Goal: Task Accomplishment & Management: Use online tool/utility

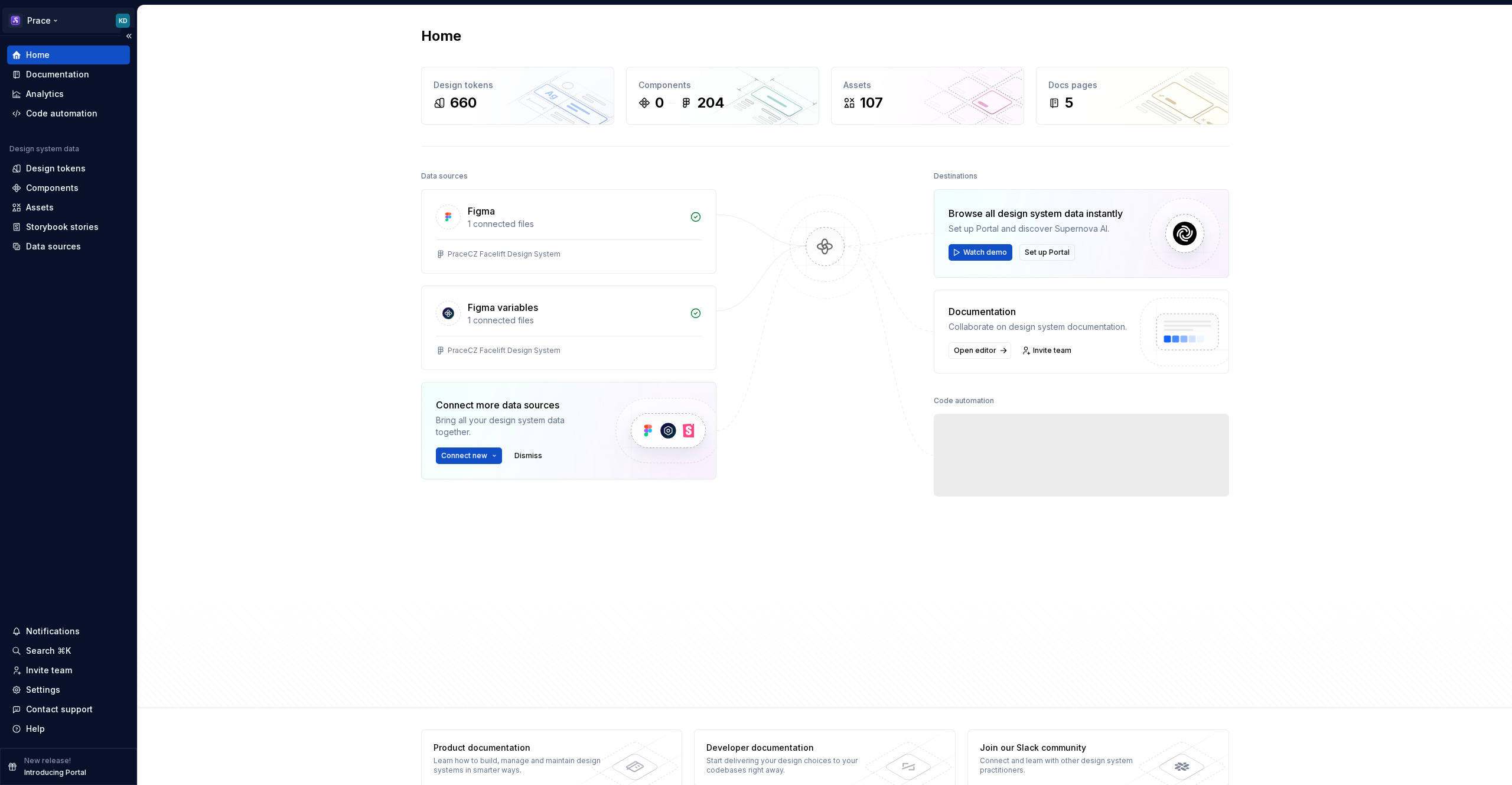
click at [41, 21] on html "Prace KD Home Documentation Analytics Code automation Design system data Design…" at bounding box center [756, 392] width 1512 height 785
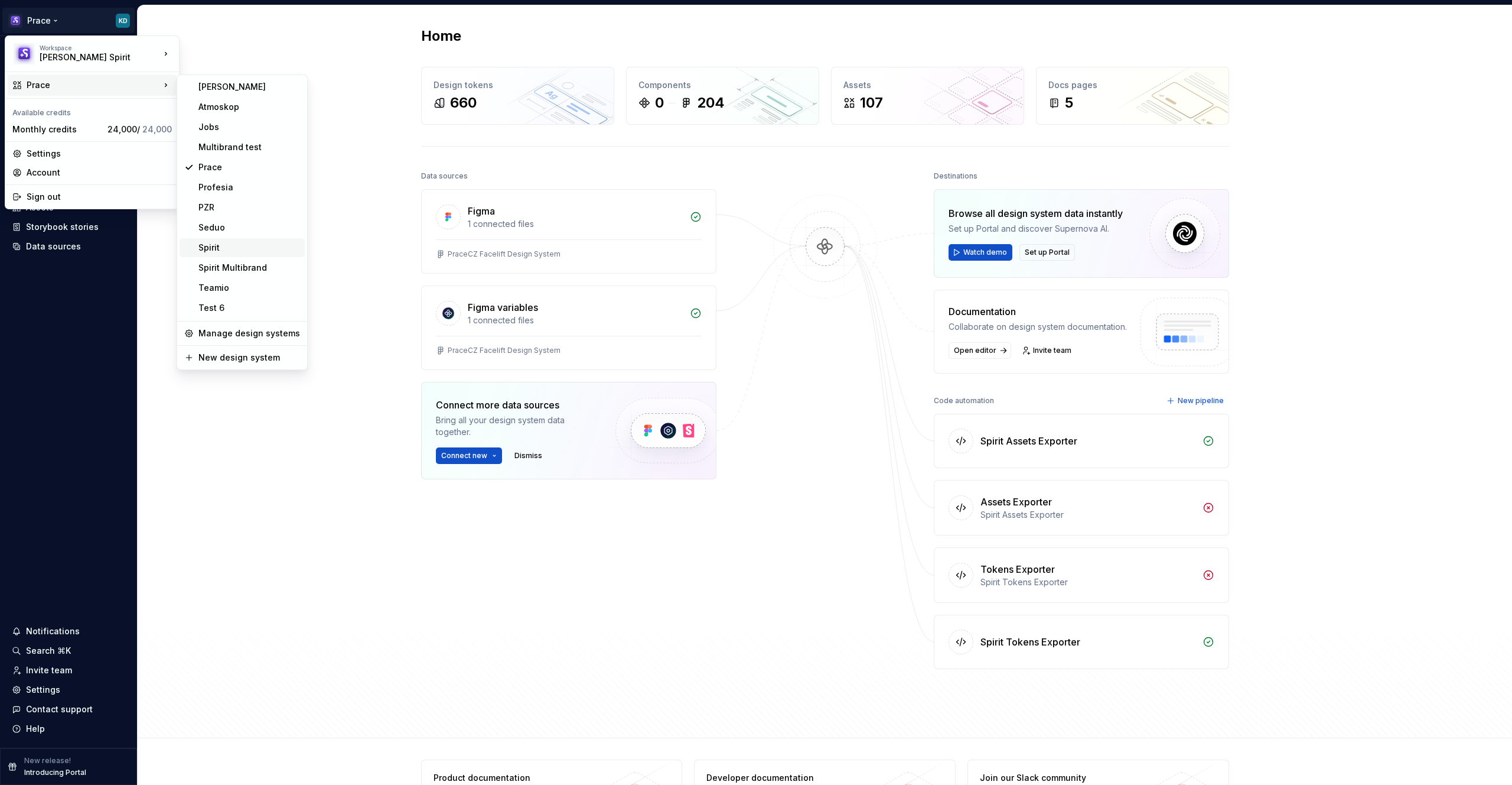
click at [220, 243] on div "Spirit" at bounding box center [249, 248] width 101 height 12
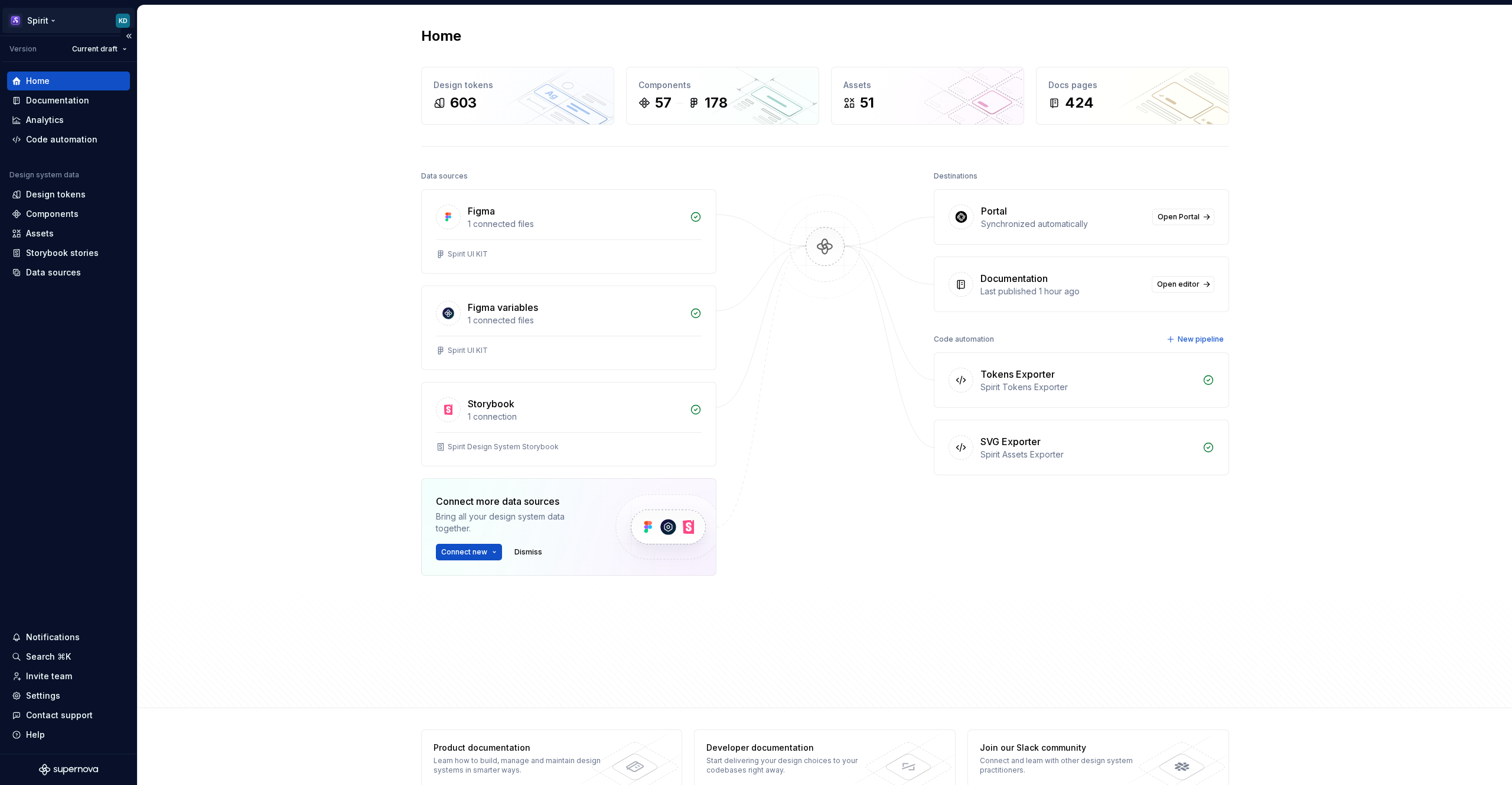
click at [53, 20] on html "Spirit KD Version Current draft Home Documentation Analytics Code automation De…" at bounding box center [756, 392] width 1512 height 785
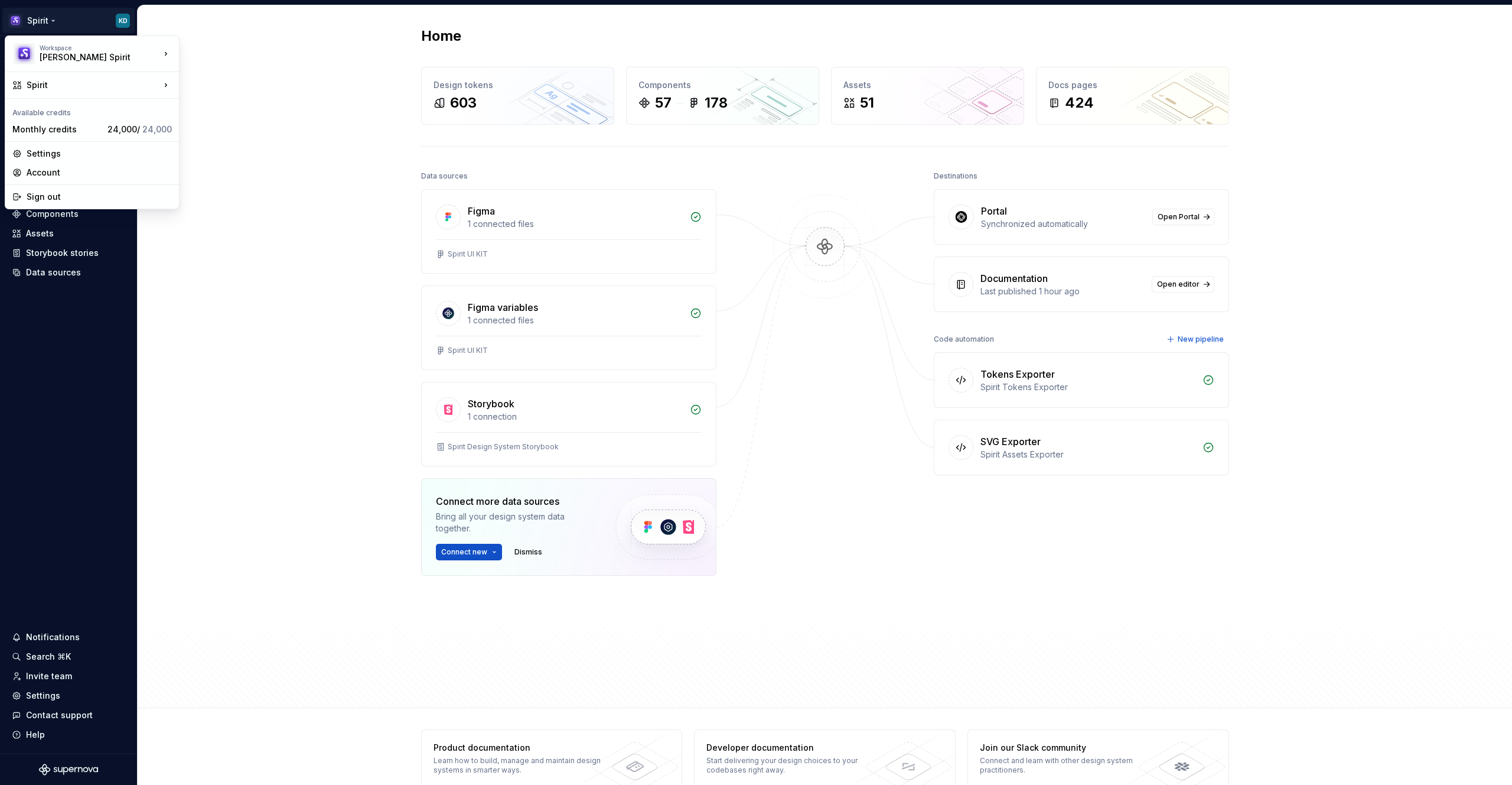
click at [220, 395] on html "Spirit KD Version Current draft Home Documentation Analytics Code automation De…" at bounding box center [756, 392] width 1512 height 785
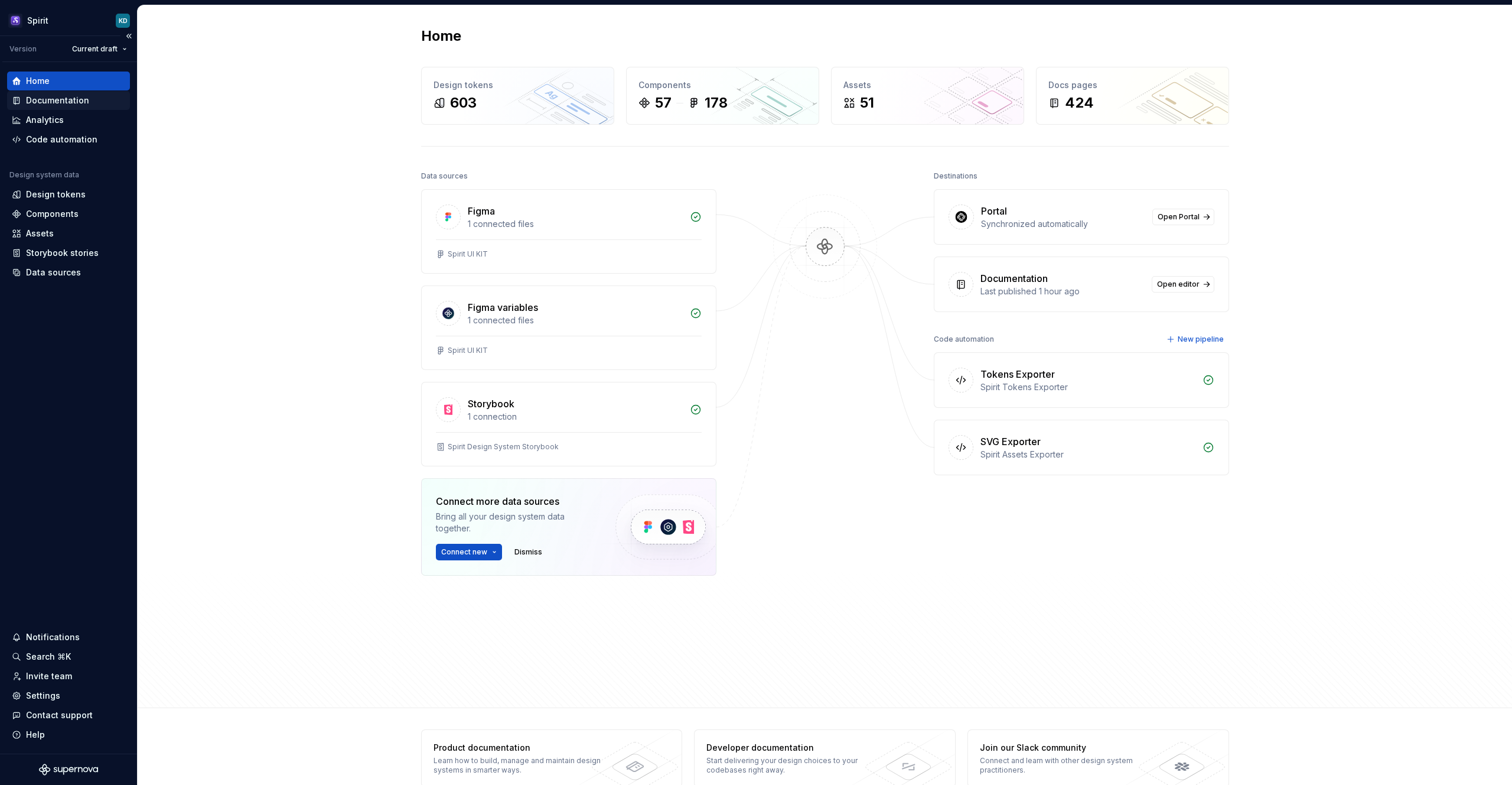
click at [70, 101] on div "Documentation" at bounding box center [57, 101] width 63 height 12
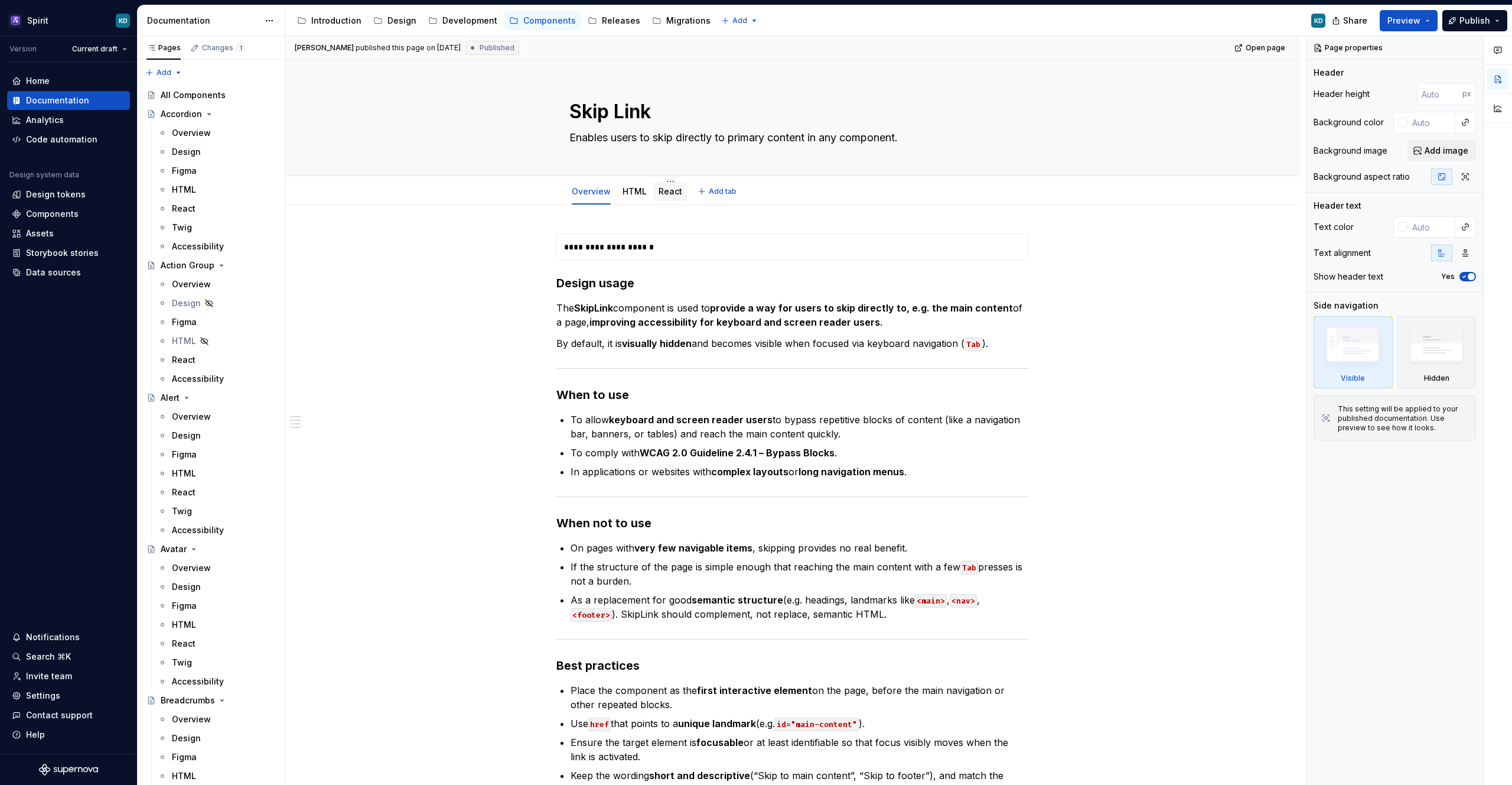
click at [674, 184] on div "React" at bounding box center [670, 191] width 24 height 14
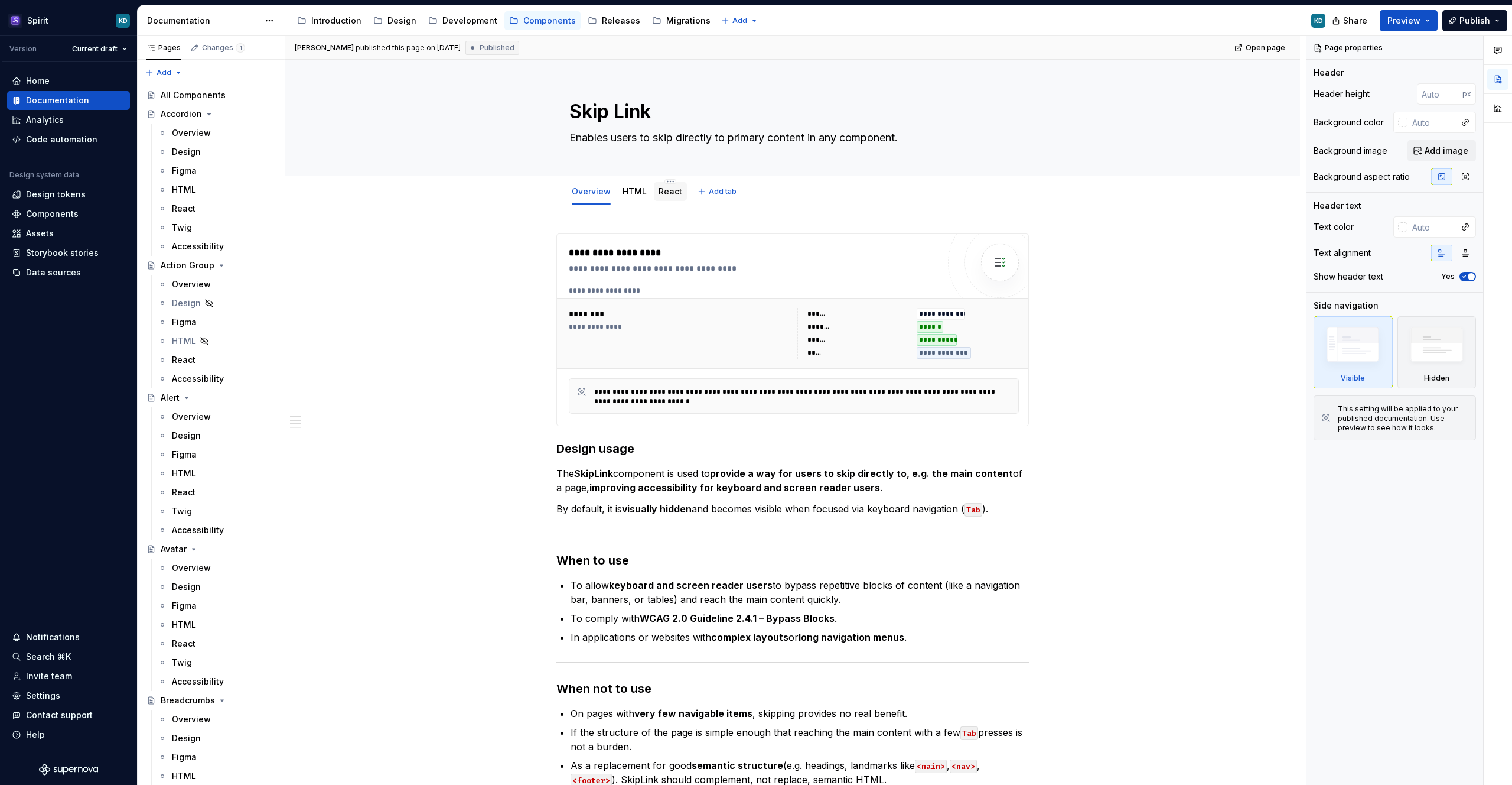
click at [672, 192] on link "React" at bounding box center [670, 191] width 24 height 10
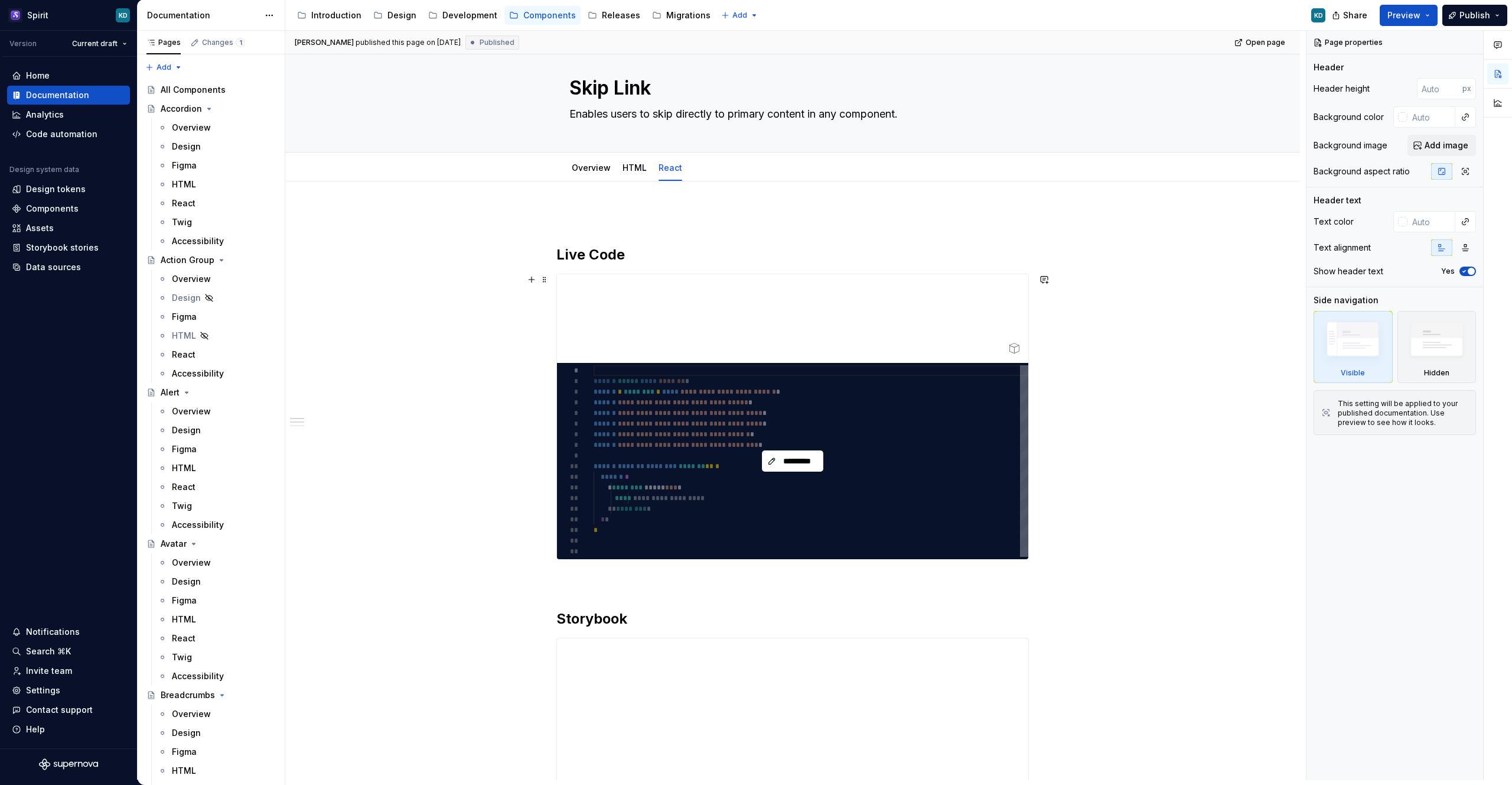
scroll to position [16, 0]
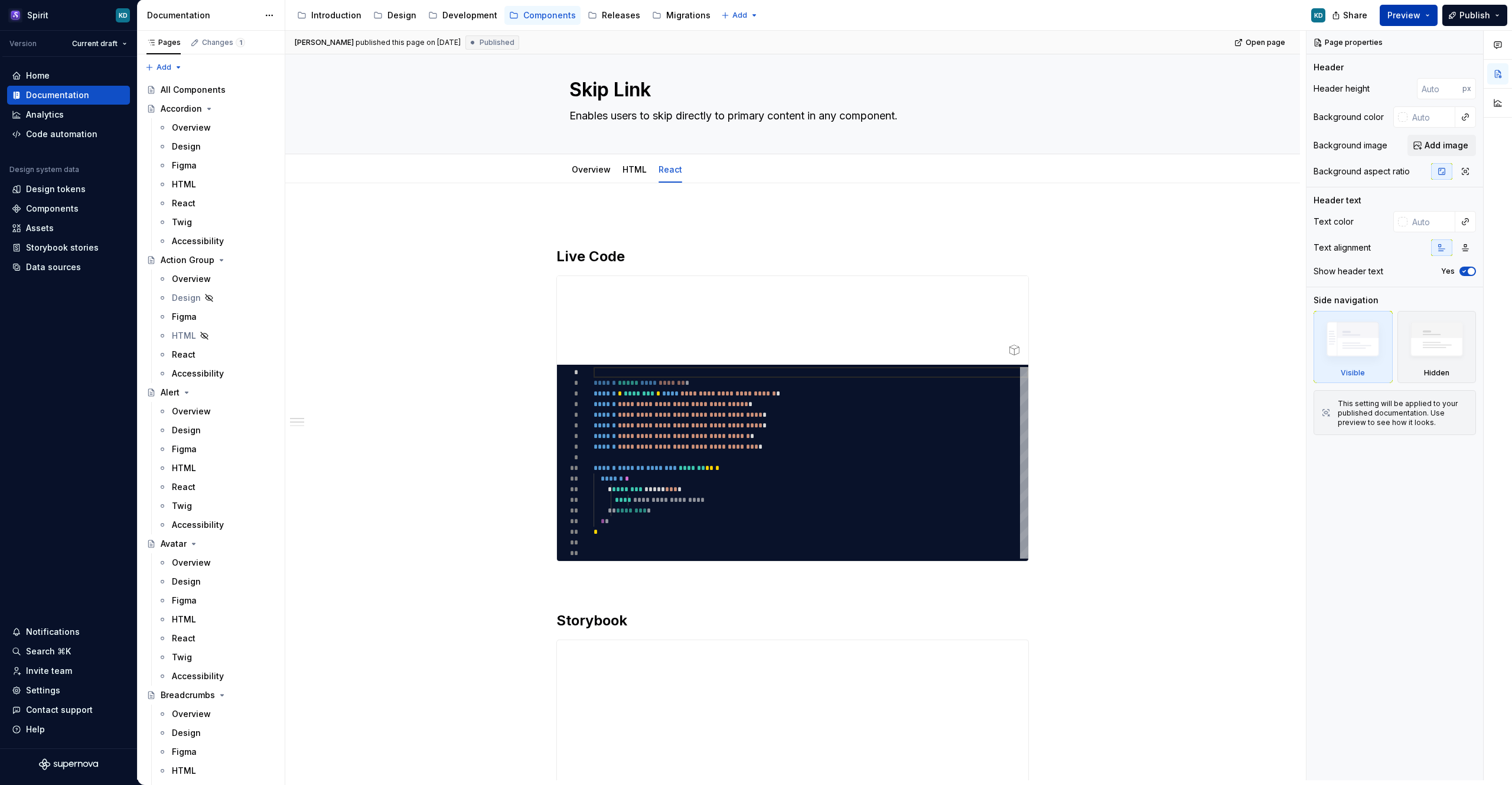
click at [1409, 19] on span "Preview" at bounding box center [1404, 15] width 33 height 12
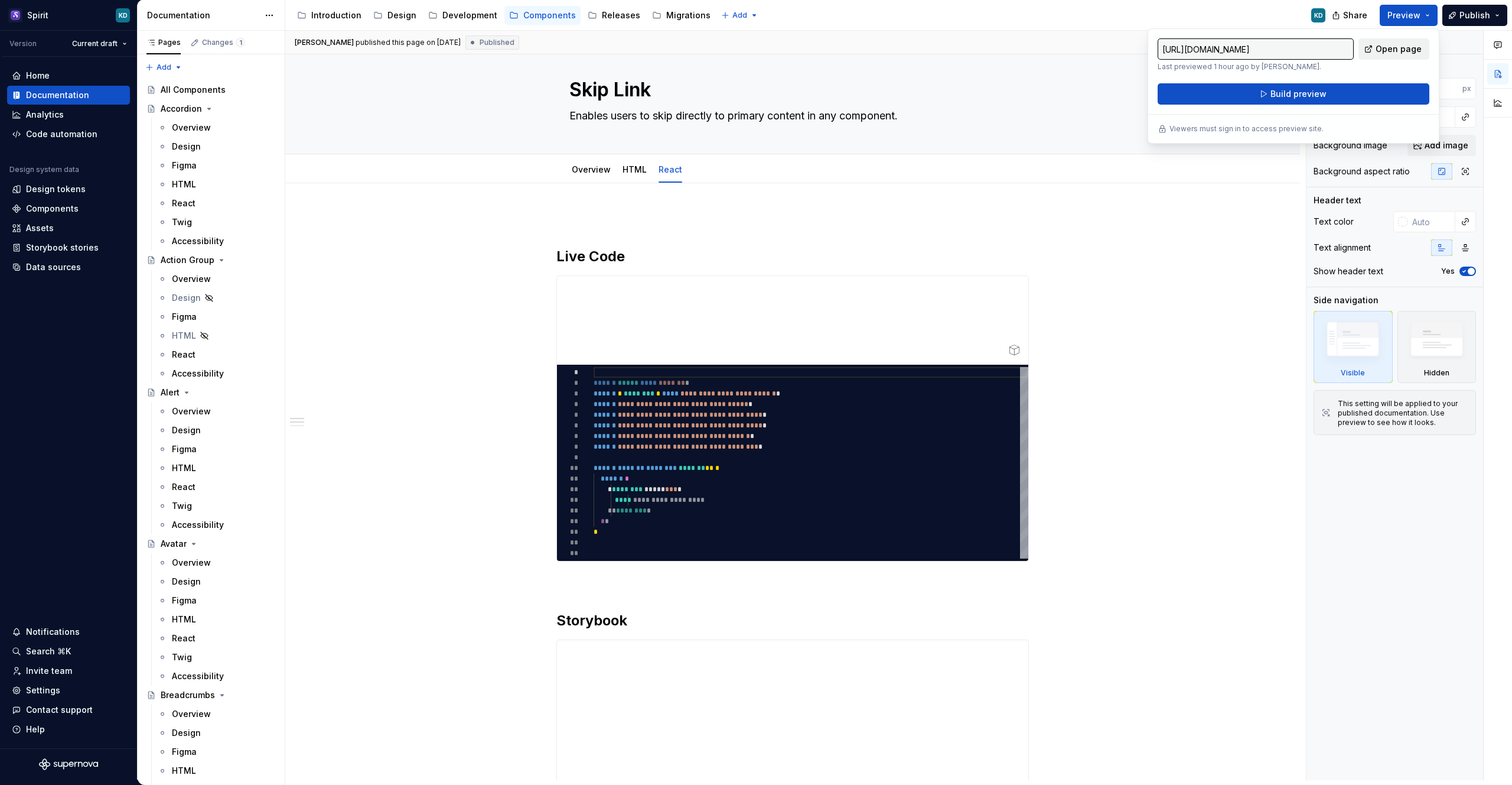
click at [1401, 49] on span "Open page" at bounding box center [1399, 49] width 46 height 12
click at [918, 323] on div at bounding box center [792, 320] width 471 height 88
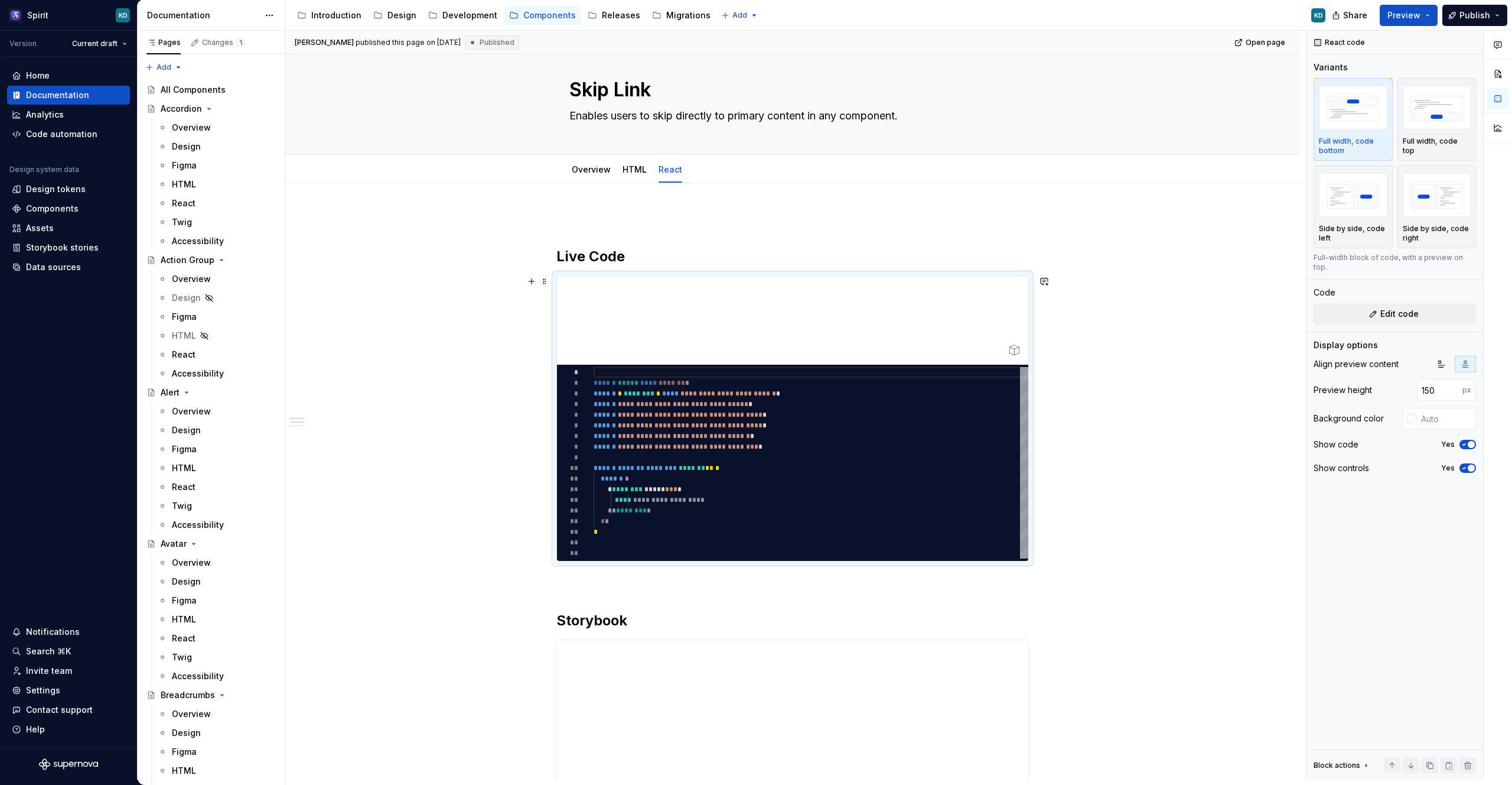
type textarea "*"
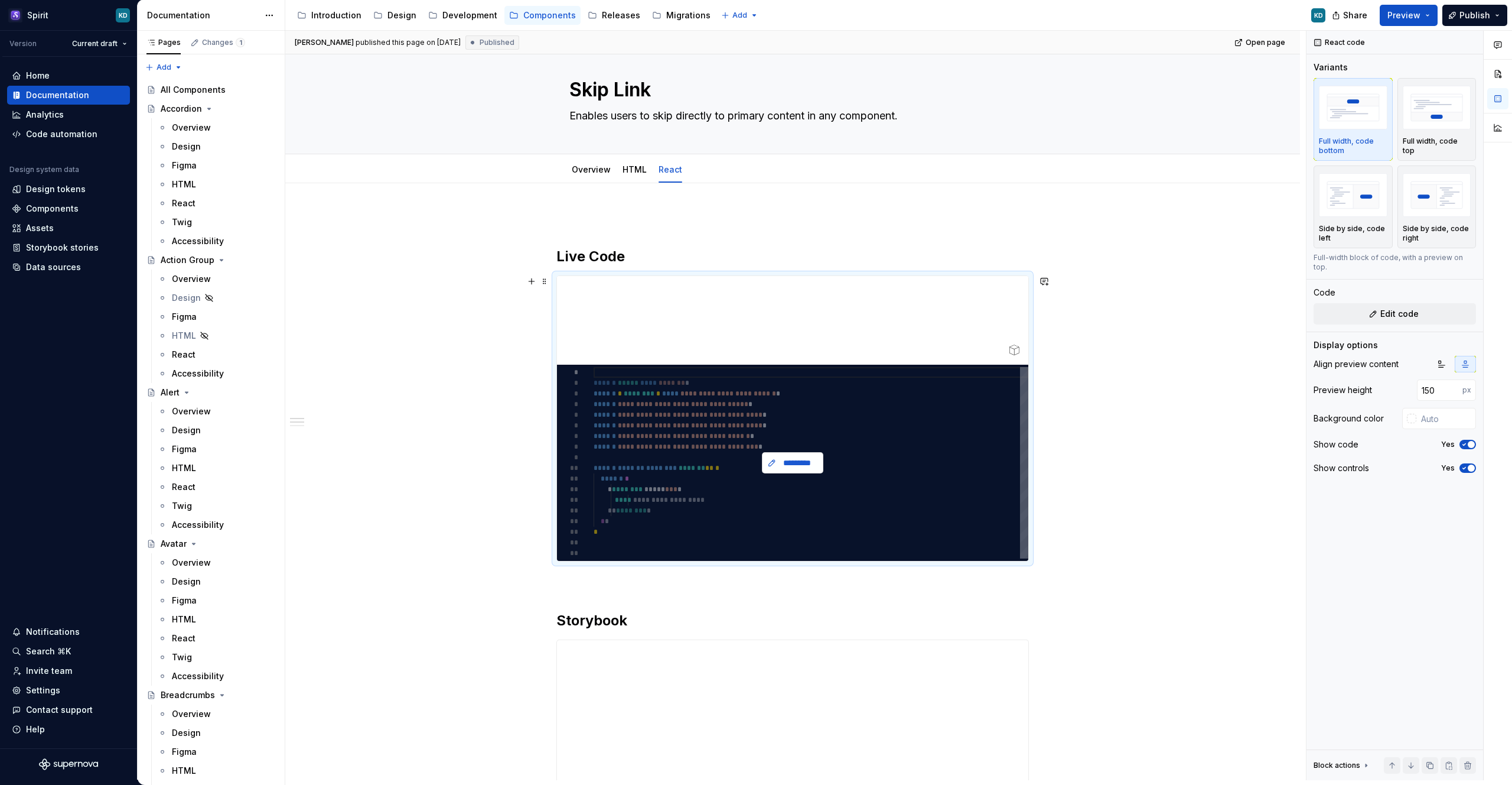
click at [782, 463] on span "*********" at bounding box center [797, 462] width 36 height 12
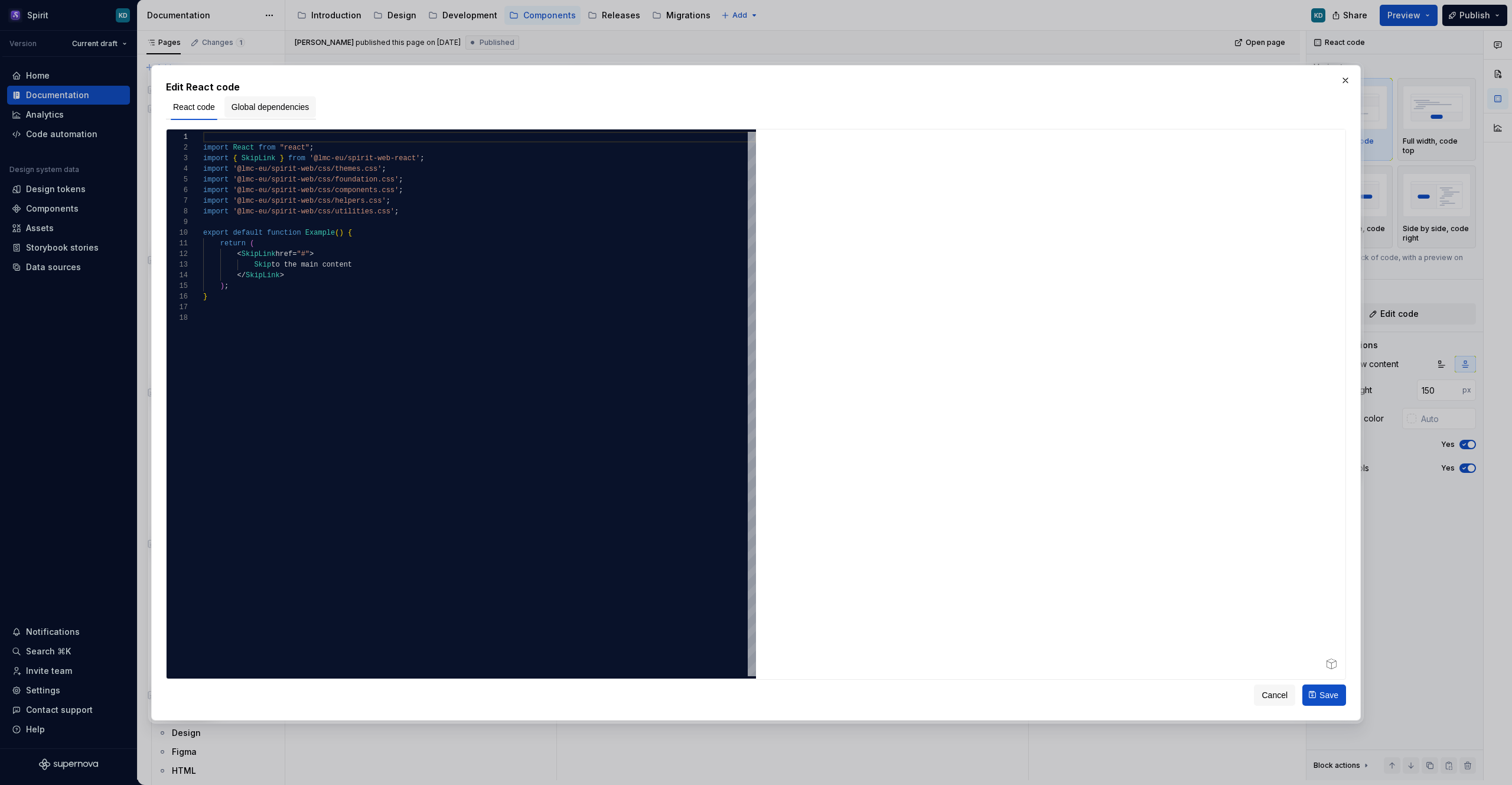
click at [287, 97] on button "Global dependencies" at bounding box center [270, 107] width 92 height 21
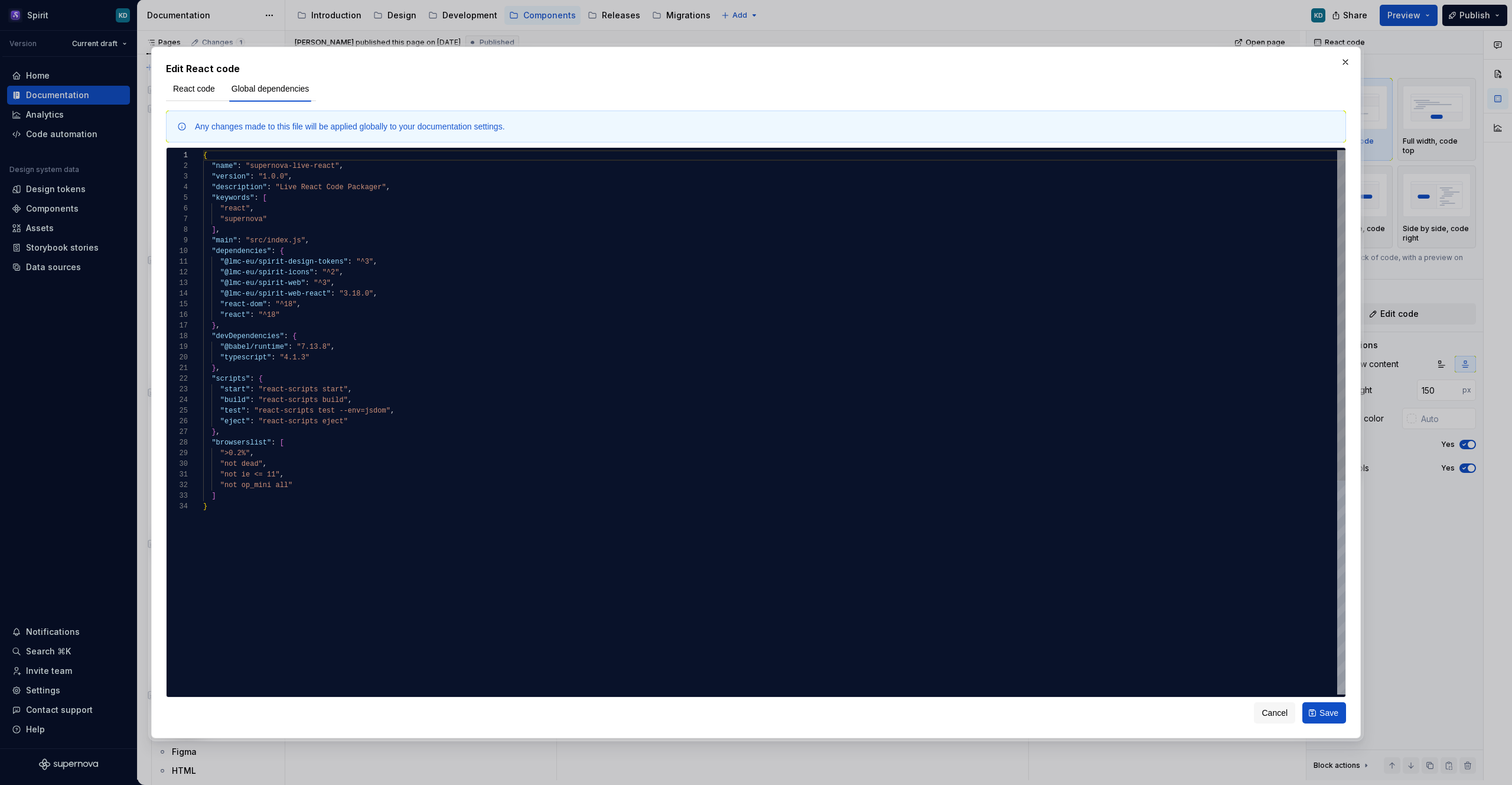
click at [359, 297] on div "{ "name" : "supernova-live-react" , "version" : "1.0.0" , "description" : "Live…" at bounding box center [775, 597] width 1143 height 896
type textarea "**********"
click at [203, 84] on span "React code" at bounding box center [194, 88] width 42 height 12
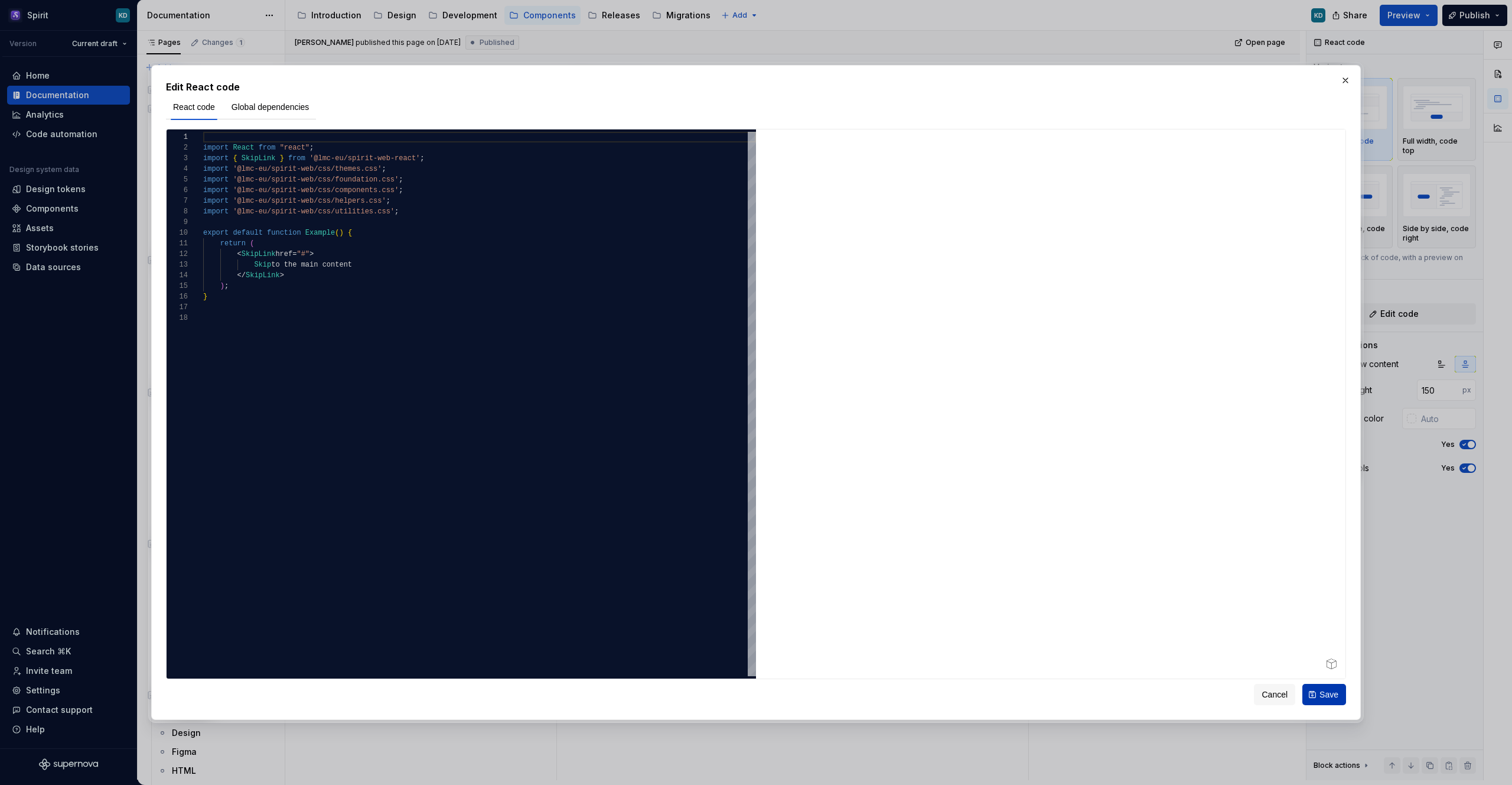
click at [1322, 699] on span "Save" at bounding box center [1329, 694] width 19 height 12
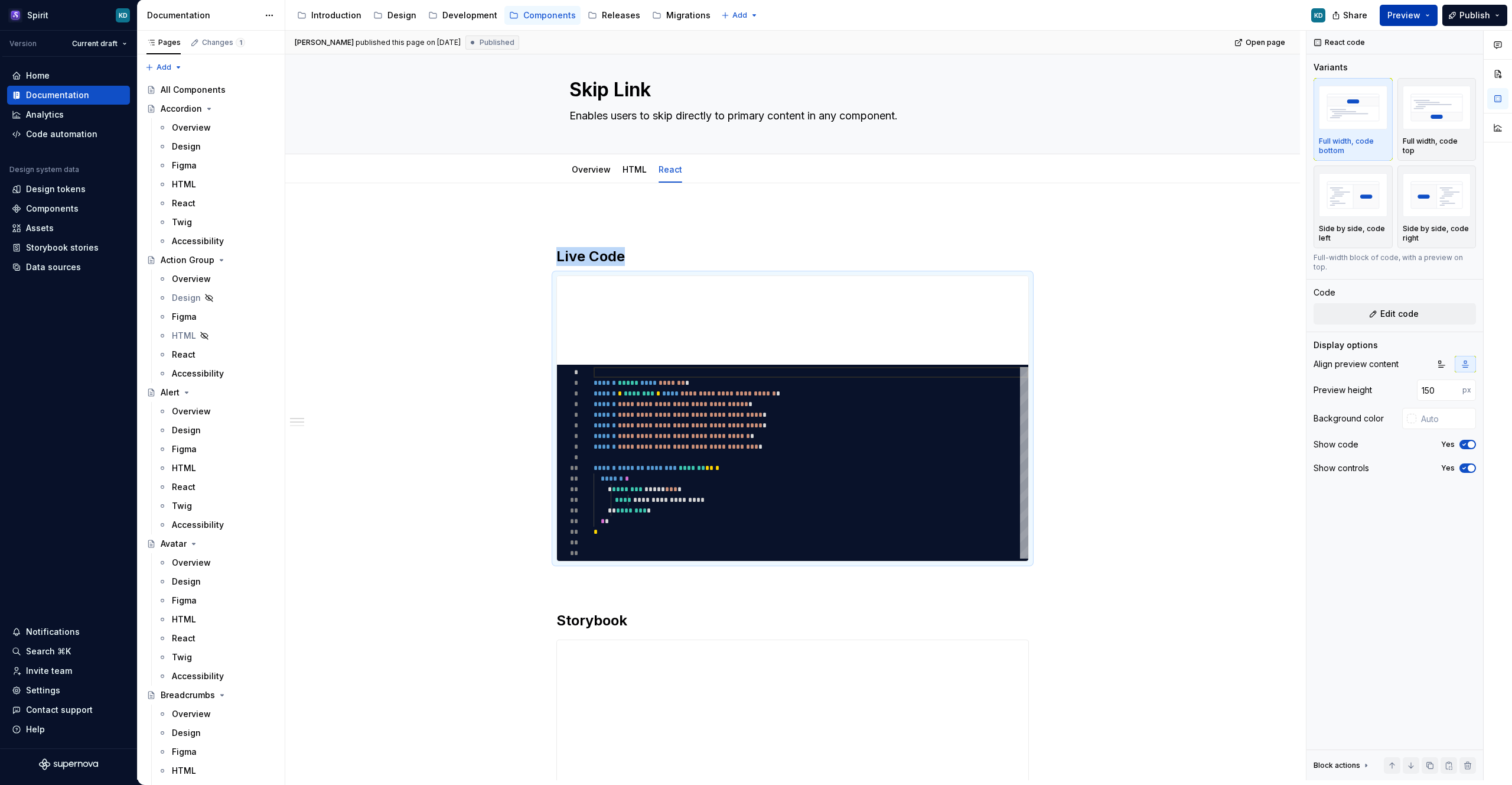
click at [1421, 12] on span "Preview" at bounding box center [1404, 15] width 33 height 12
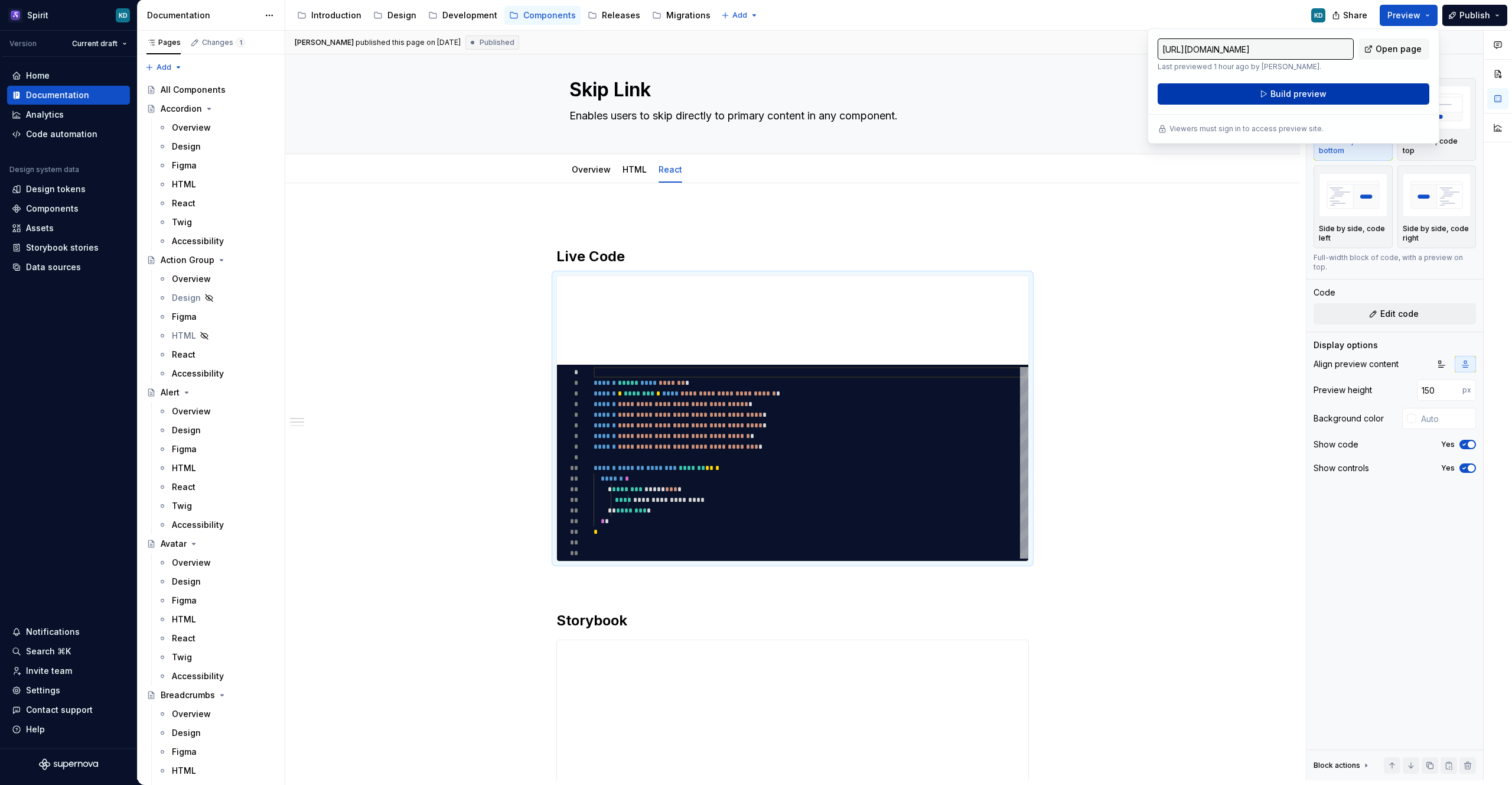
click at [1349, 91] on button "Build preview" at bounding box center [1293, 94] width 272 height 21
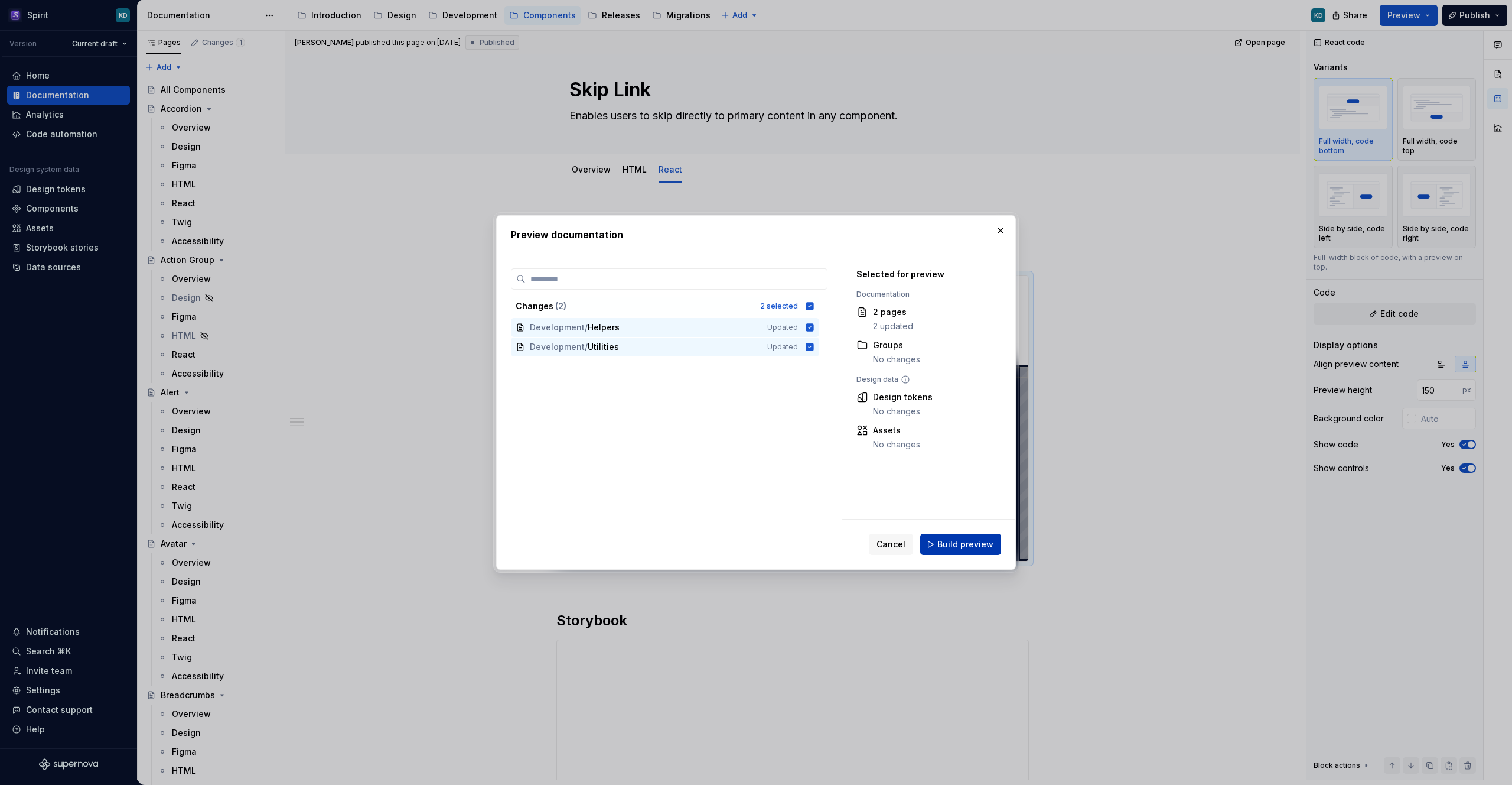
click at [961, 543] on span "Build preview" at bounding box center [965, 544] width 56 height 12
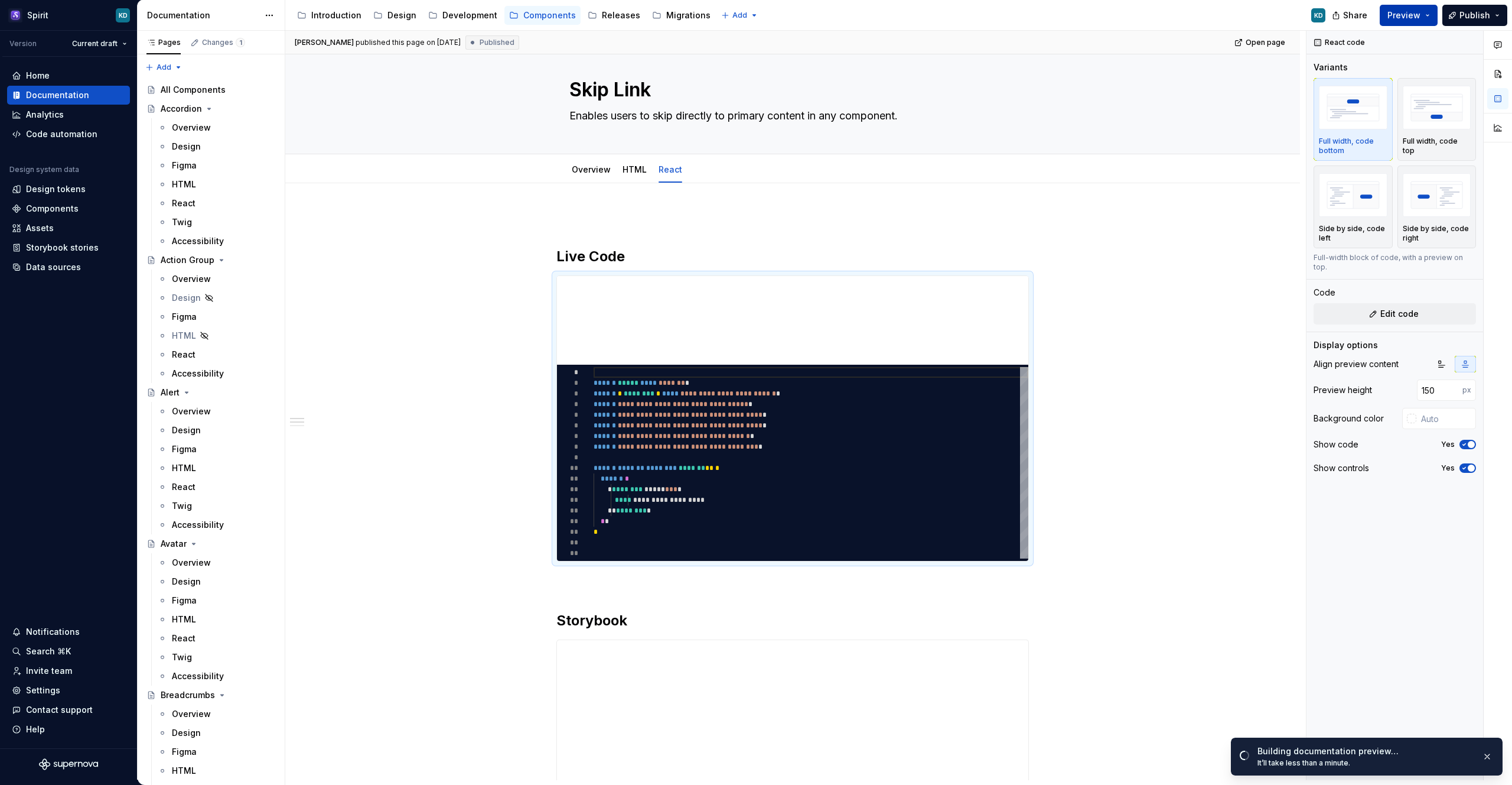
click at [1394, 11] on span "Preview" at bounding box center [1404, 15] width 33 height 12
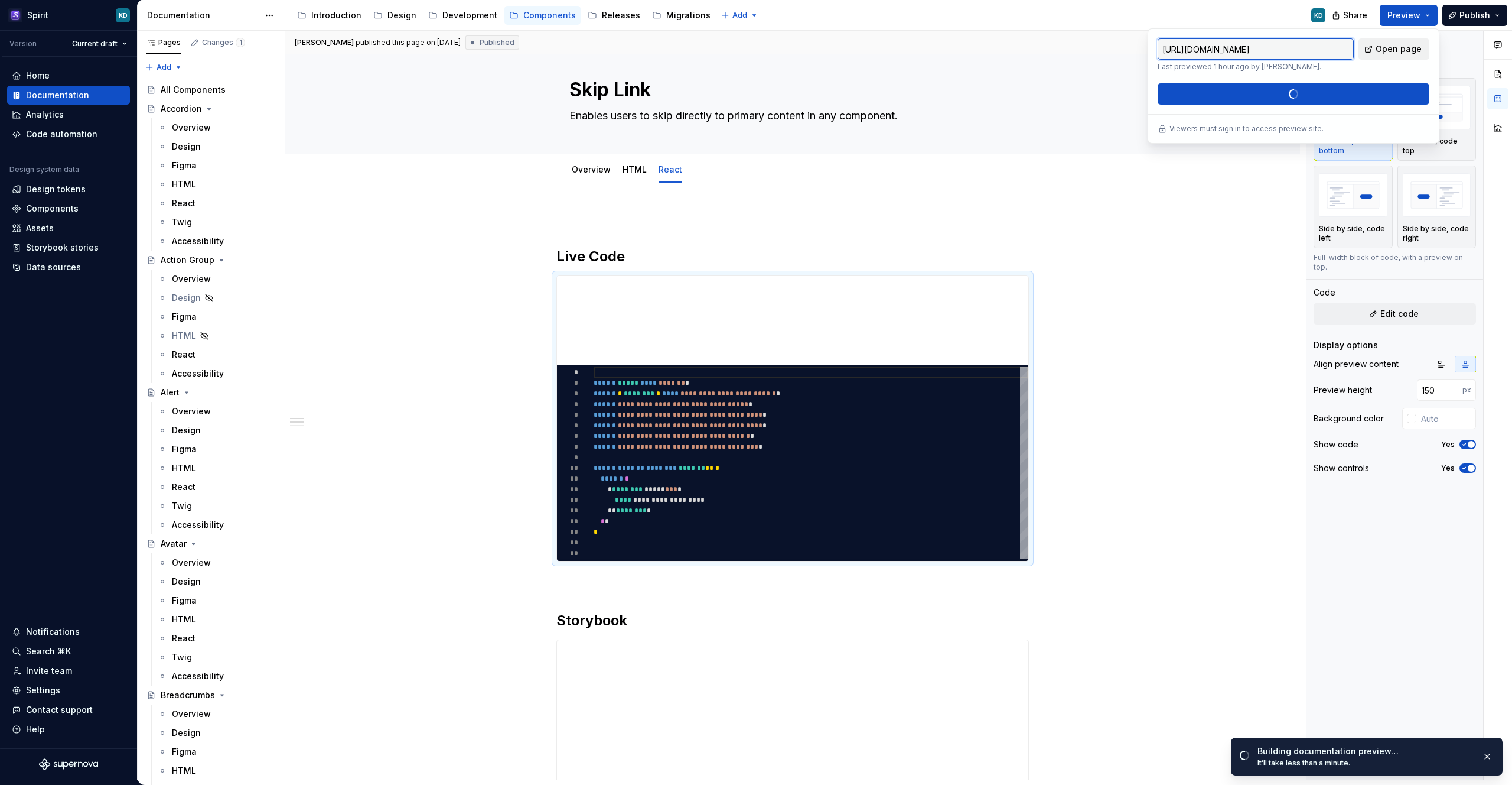
type textarea "*"
type input "[URL][DOMAIN_NAME]"
click at [1387, 50] on span "Open page" at bounding box center [1399, 49] width 46 height 12
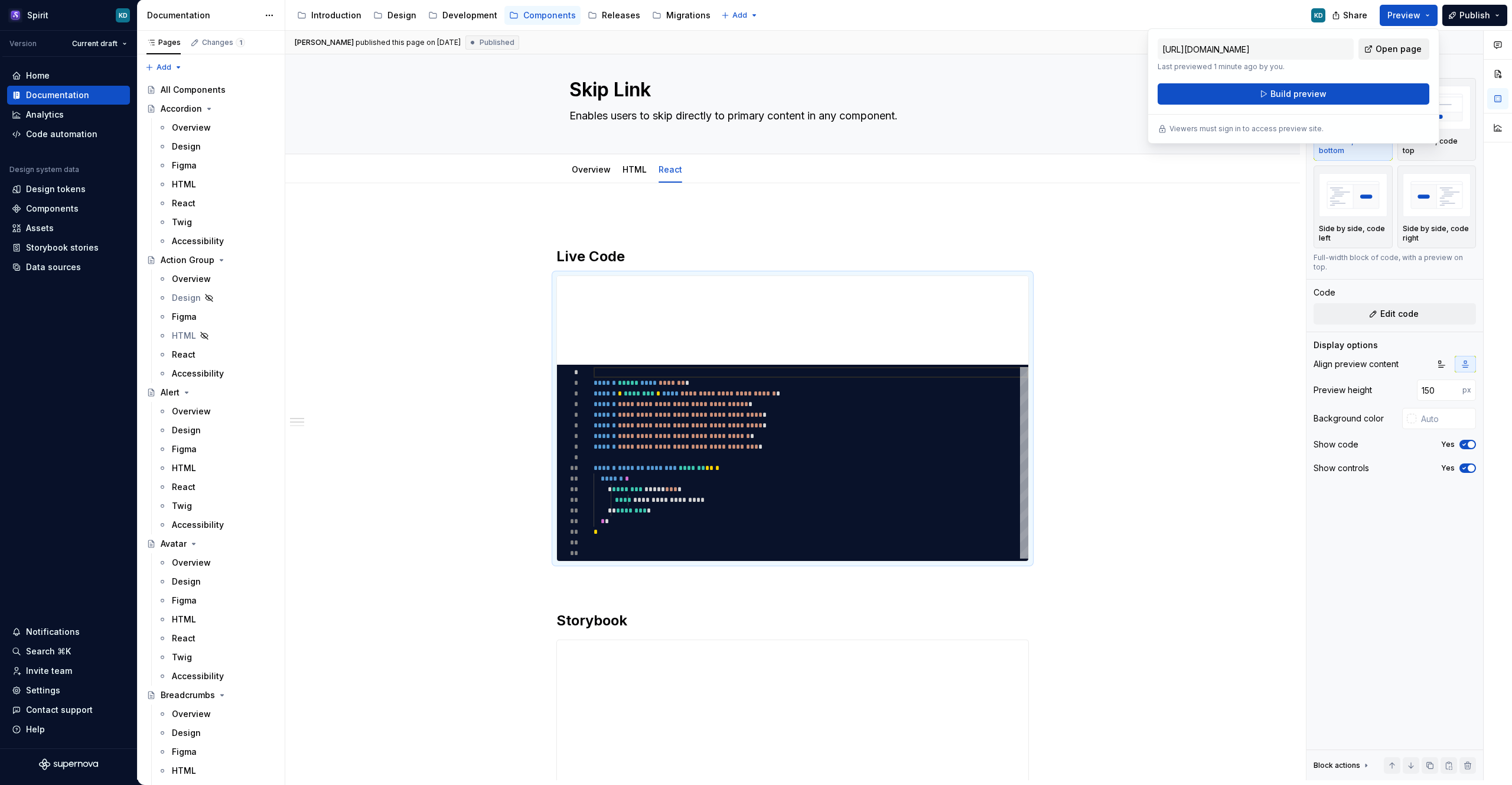
type textarea "*"
